Goal: Transaction & Acquisition: Obtain resource

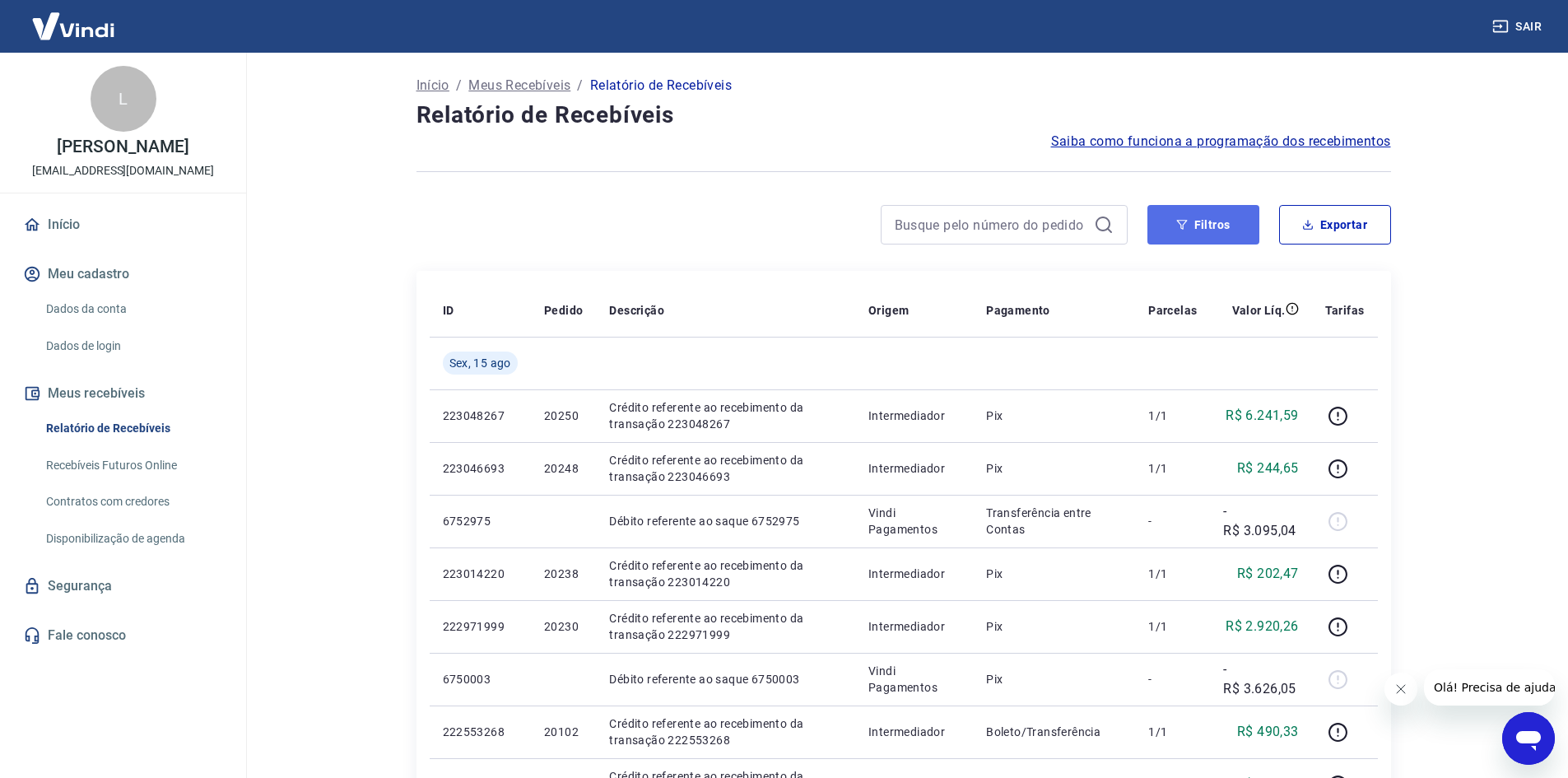
click at [1189, 230] on button "Filtros" at bounding box center [1203, 224] width 112 height 40
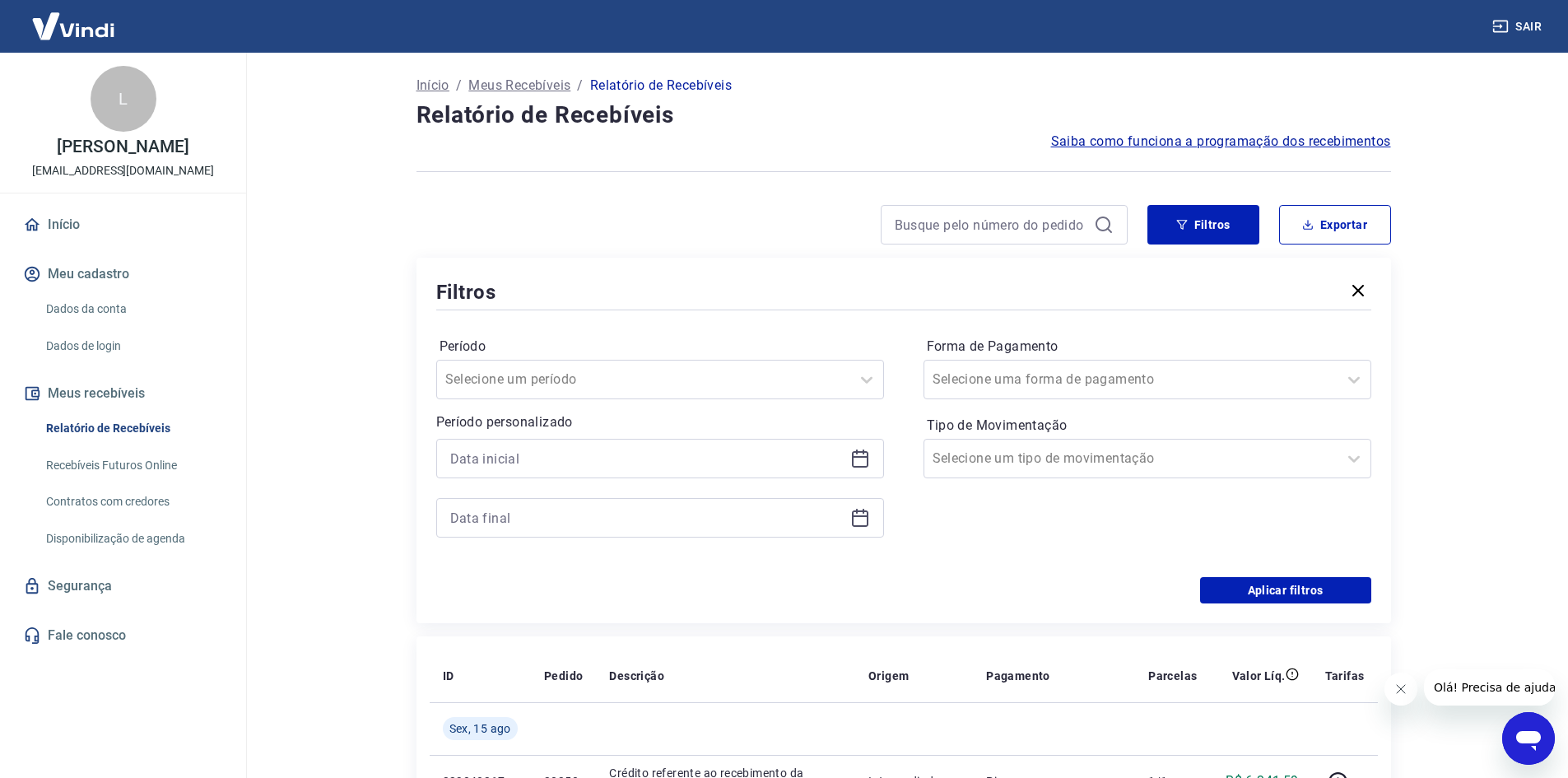
click at [846, 446] on div at bounding box center [659, 458] width 447 height 40
click at [861, 457] on icon at bounding box center [860, 457] width 17 height 2
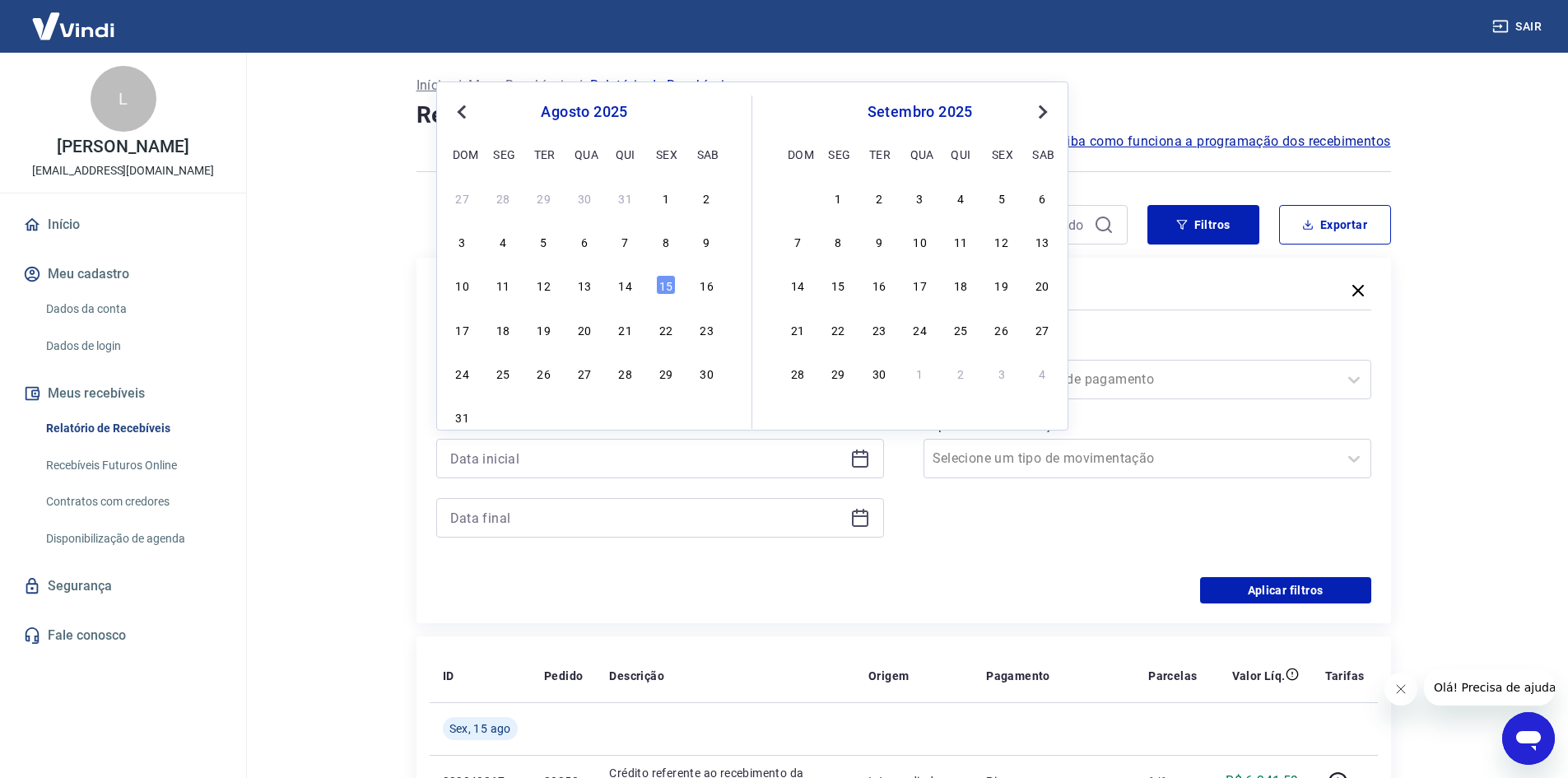
click at [636, 280] on div "10 11 12 13 14 15 16" at bounding box center [584, 285] width 269 height 24
click at [638, 284] on div "10 11 12 13 14 15 16" at bounding box center [584, 285] width 269 height 24
click at [633, 287] on div "14" at bounding box center [625, 284] width 19 height 19
type input "[DATE]"
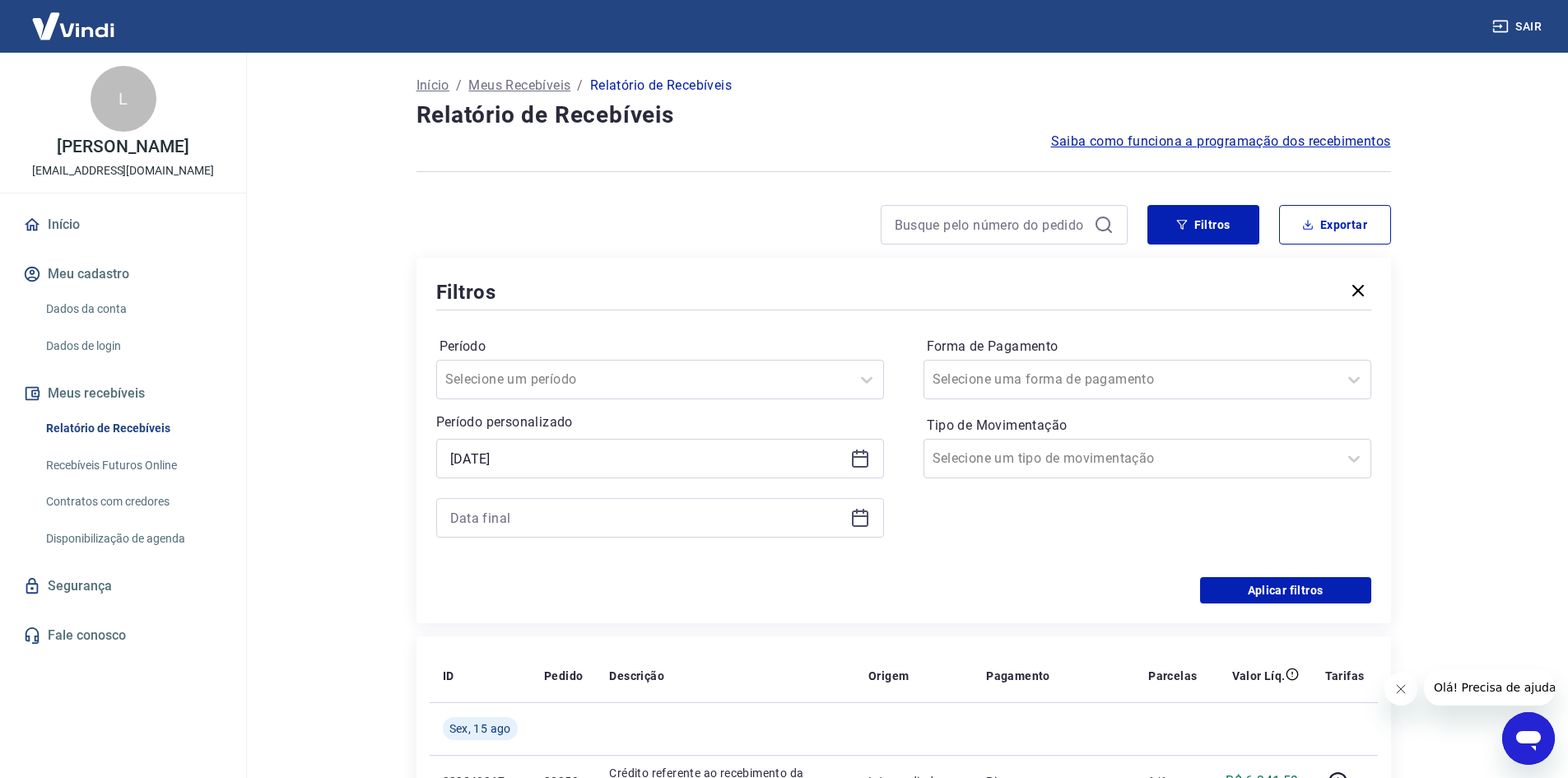
click at [852, 509] on icon at bounding box center [859, 517] width 19 height 19
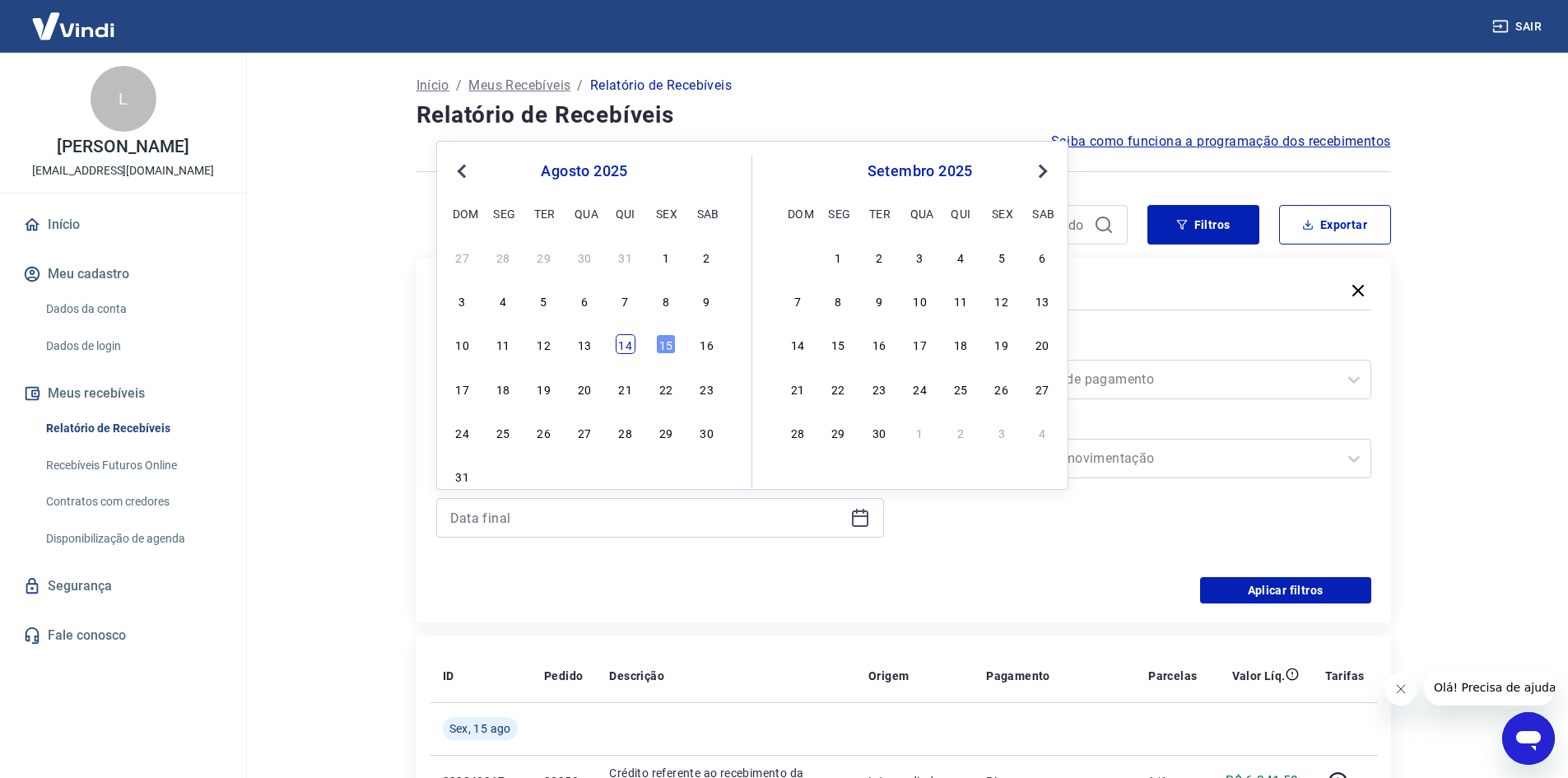
click at [630, 343] on div "10 11 12 13 14 15 16" at bounding box center [584, 345] width 269 height 24
click at [628, 344] on div "14" at bounding box center [625, 344] width 19 height 19
type input "[DATE]"
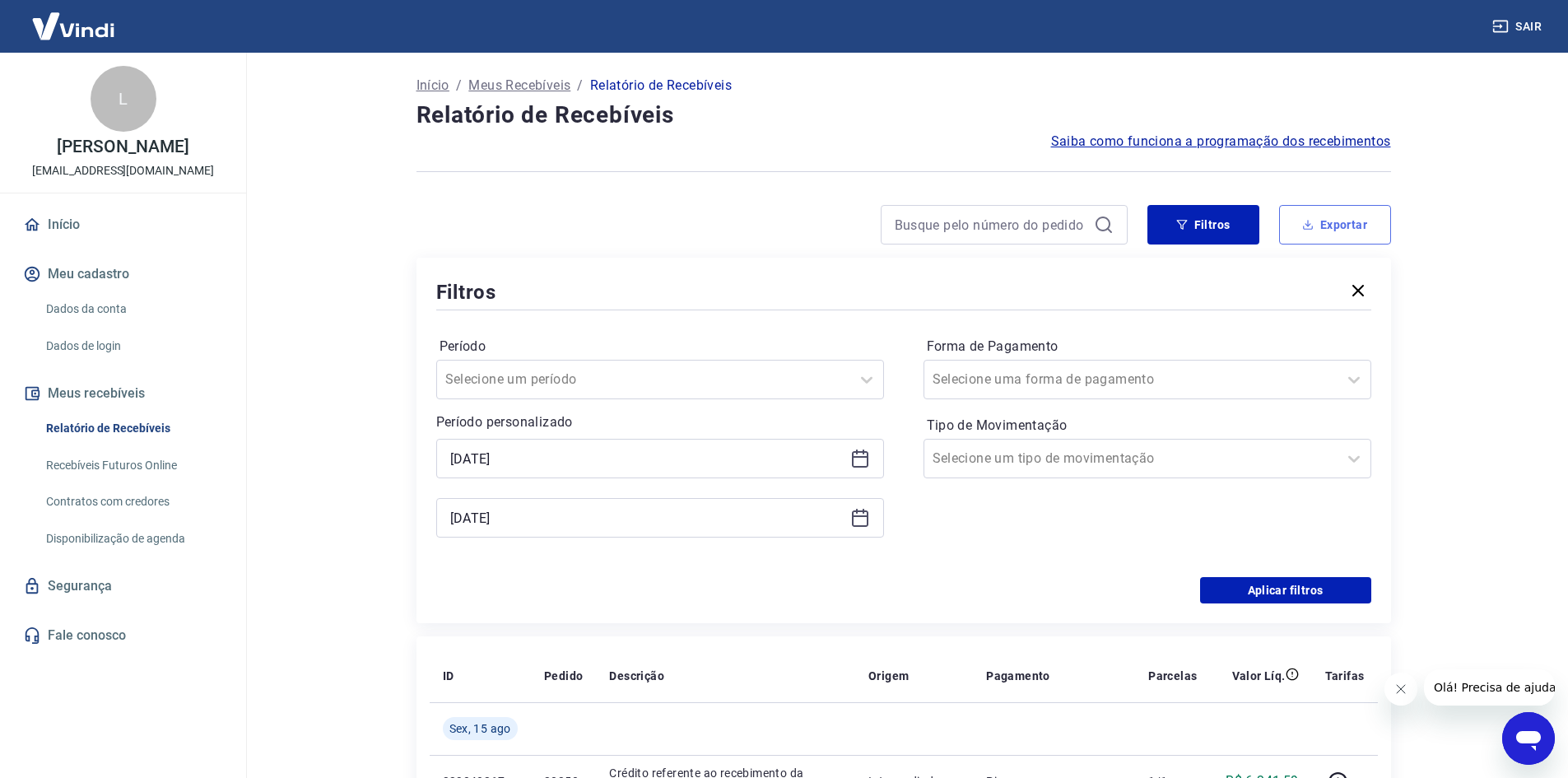
click at [1351, 215] on button "Exportar" at bounding box center [1335, 224] width 112 height 40
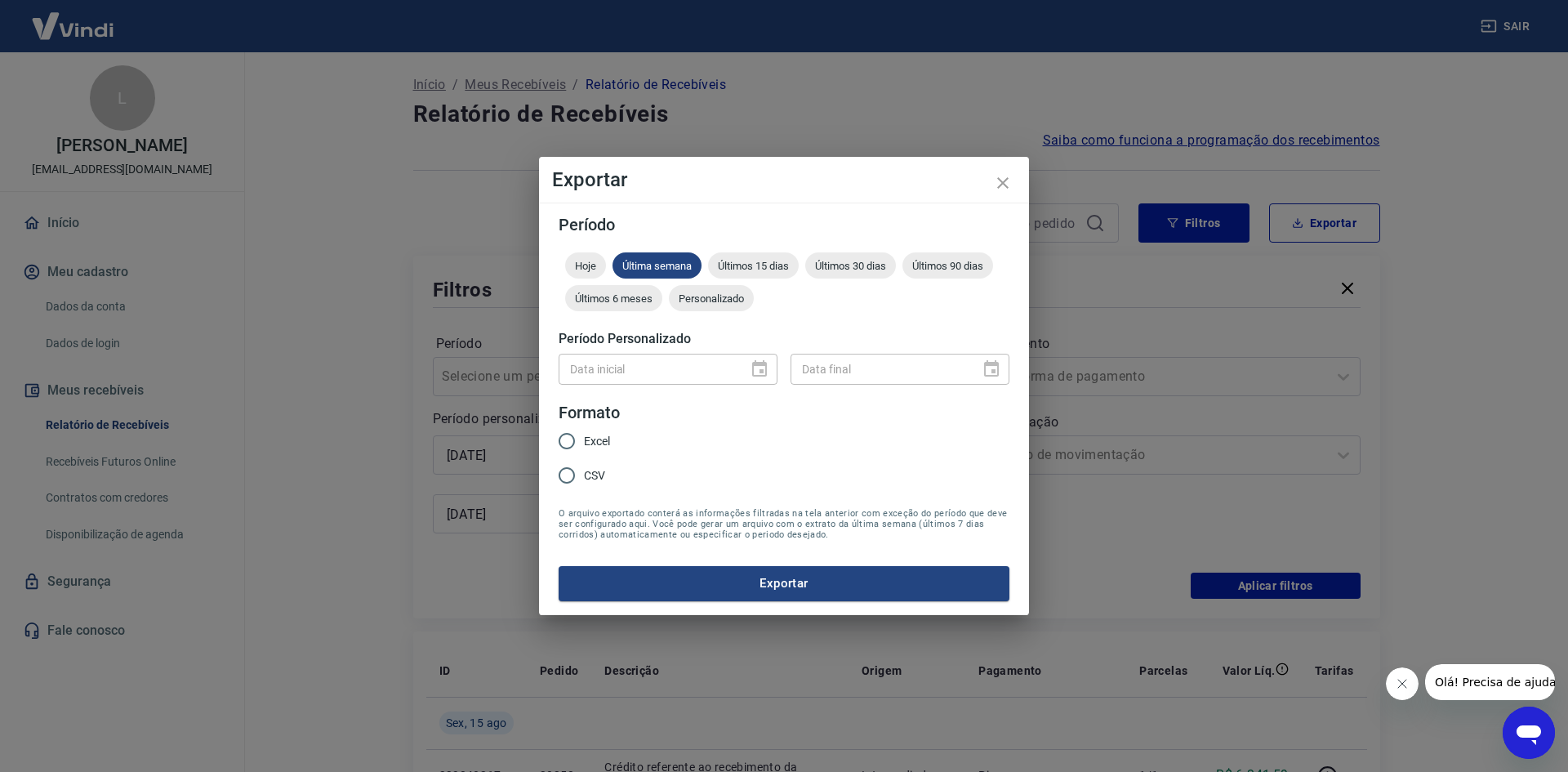
click at [585, 480] on span "CSV" at bounding box center [594, 475] width 21 height 17
click at [584, 480] on input "CSV" at bounding box center [566, 474] width 34 height 34
radio input "true"
click at [615, 585] on button "Exportar" at bounding box center [784, 583] width 450 height 34
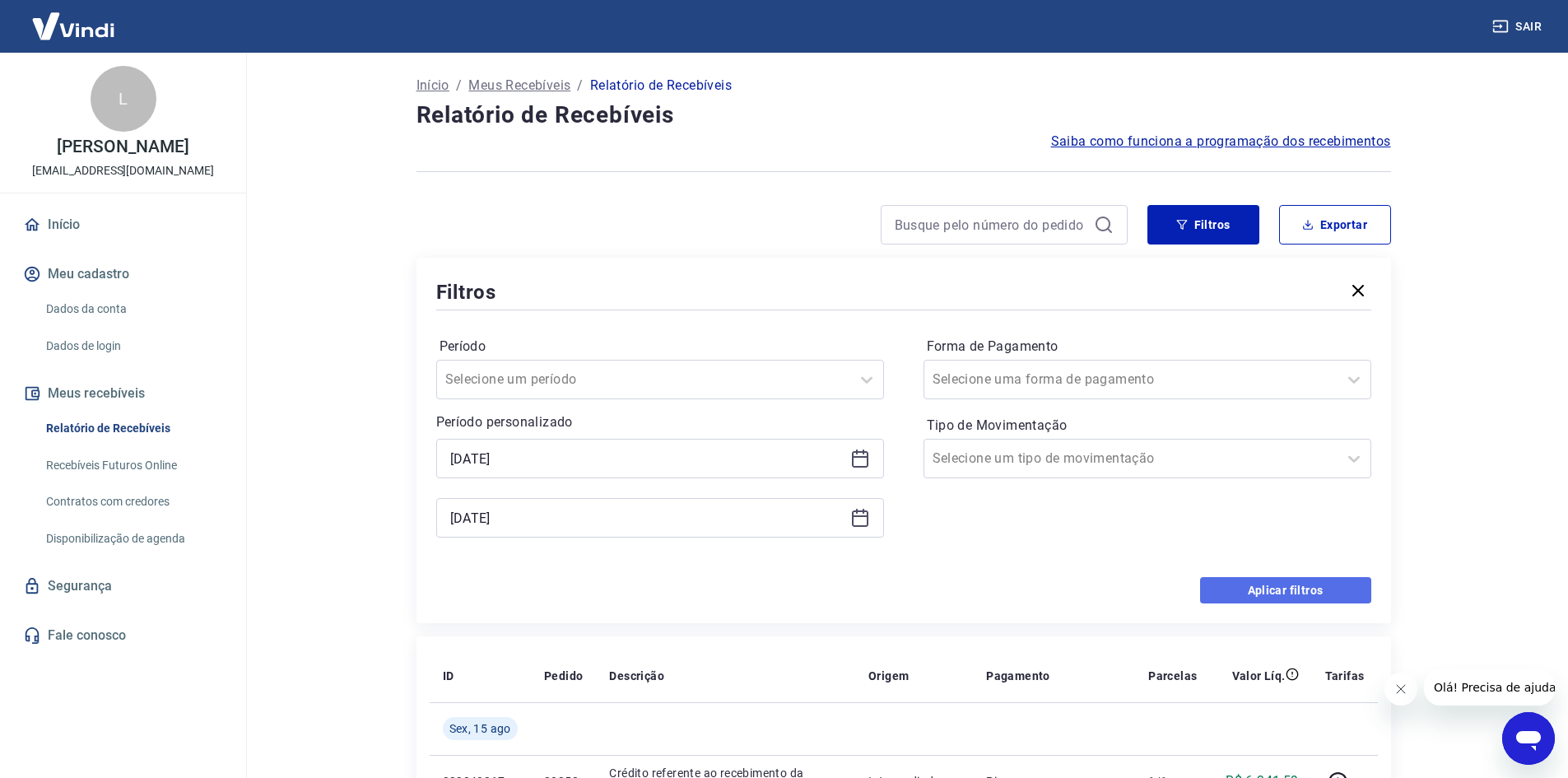
click at [1251, 583] on button "Aplicar filtros" at bounding box center [1285, 590] width 171 height 26
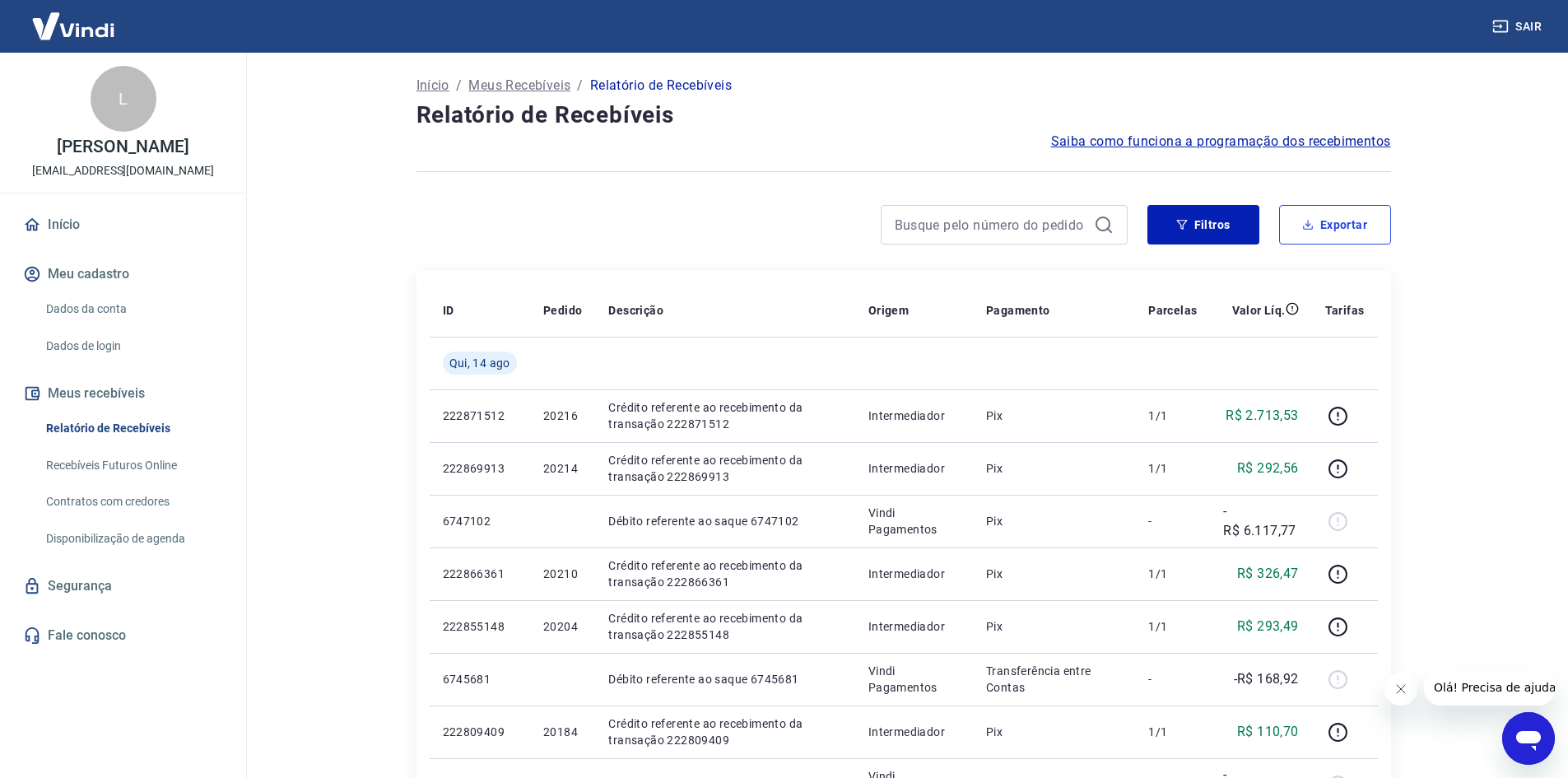
click at [1339, 217] on button "Exportar" at bounding box center [1335, 224] width 112 height 40
type input "[DATE]"
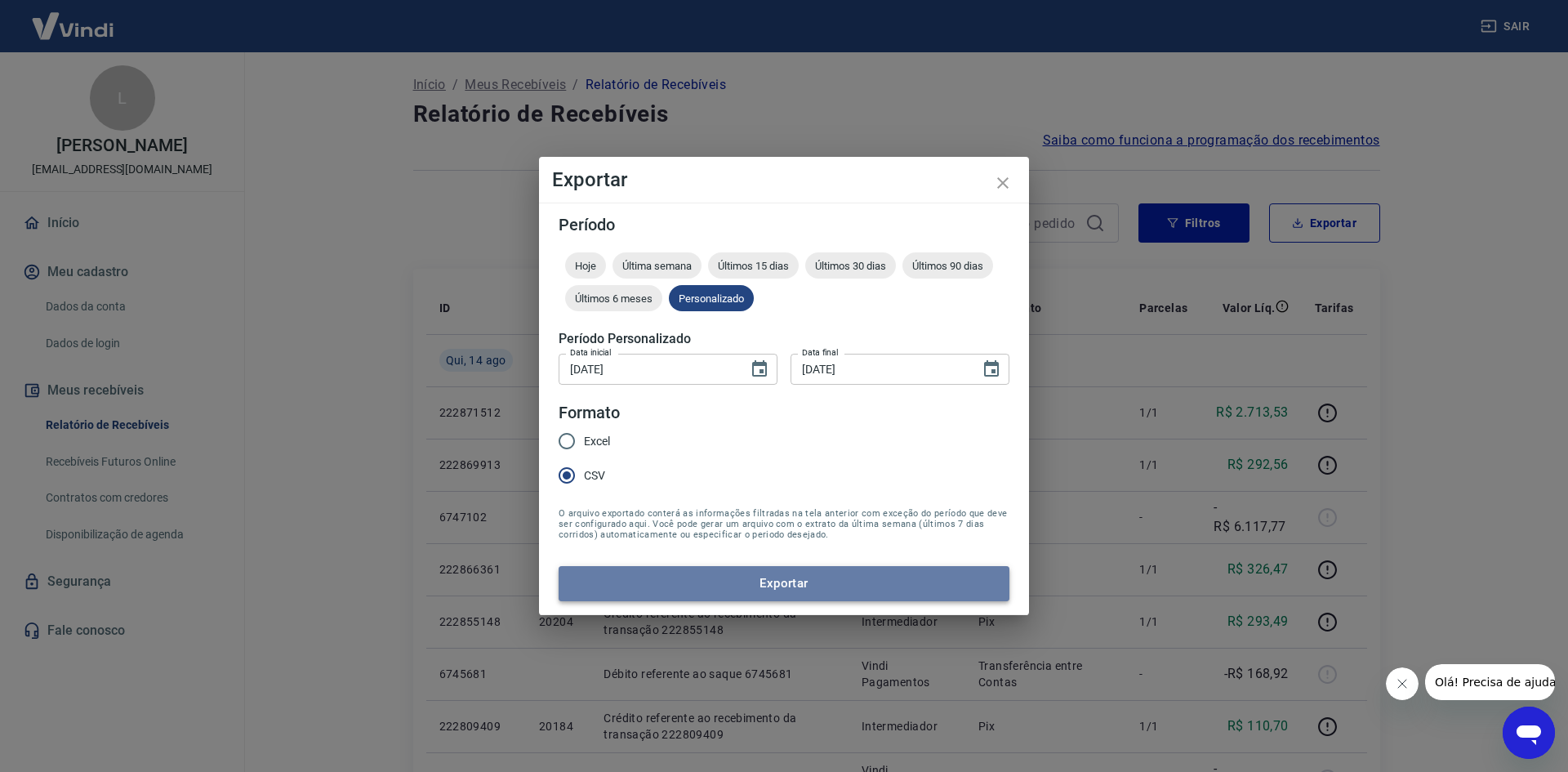
click at [648, 585] on button "Exportar" at bounding box center [784, 583] width 450 height 34
